Goal: Task Accomplishment & Management: Complete application form

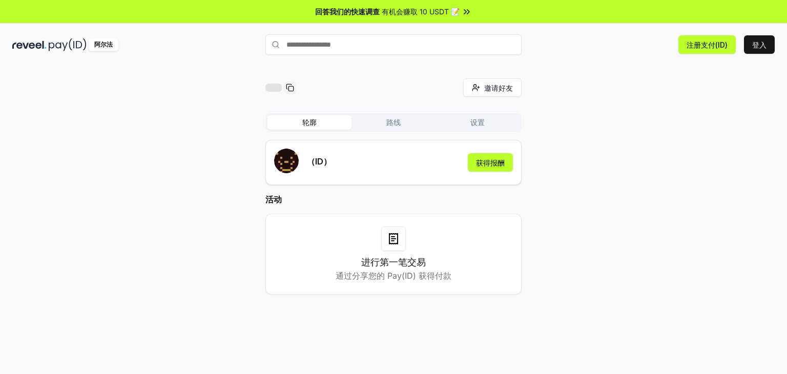
click at [483, 2] on div "回答我们的快速调查 有机会赚取 10 USDT 📝" at bounding box center [393, 11] width 787 height 23
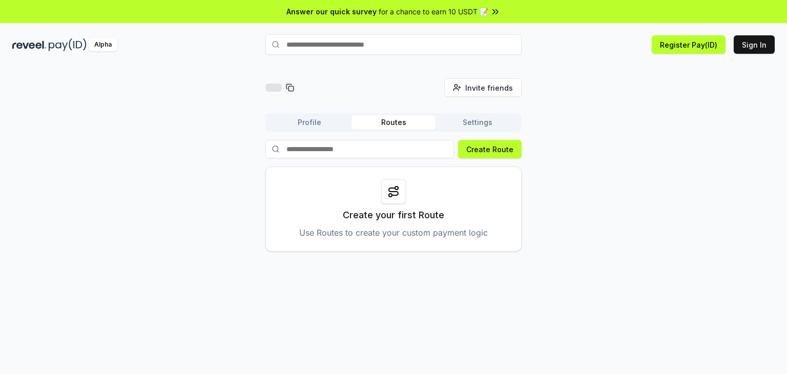
drag, startPoint x: 664, startPoint y: 89, endPoint x: 735, endPoint y: 64, distance: 75.8
click at [665, 89] on div "Invite friends Invite Profile Routes Settings Create Route Create your first Ro…" at bounding box center [393, 164] width 762 height 173
click at [755, 43] on button "Sign In" at bounding box center [753, 44] width 41 height 18
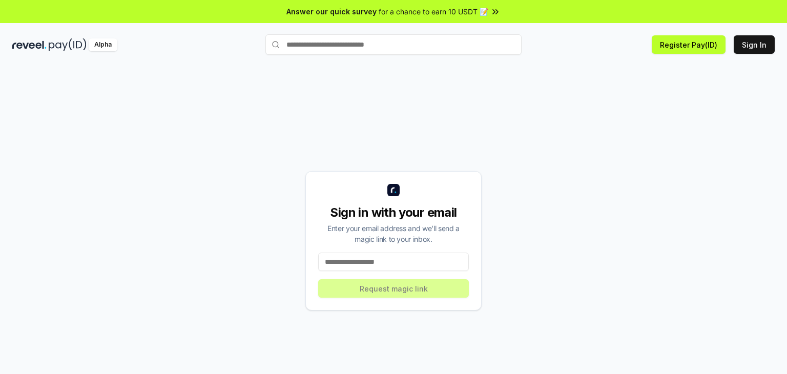
click at [424, 261] on input at bounding box center [393, 261] width 151 height 18
click at [602, 208] on div "Sign in with your email Enter your email address and we’ll send a magic link to…" at bounding box center [393, 240] width 762 height 325
click at [604, 204] on div "Sign in with your email Enter your email address and we’ll send a magic link to…" at bounding box center [393, 240] width 762 height 325
